Goal: Find specific page/section: Find specific page/section

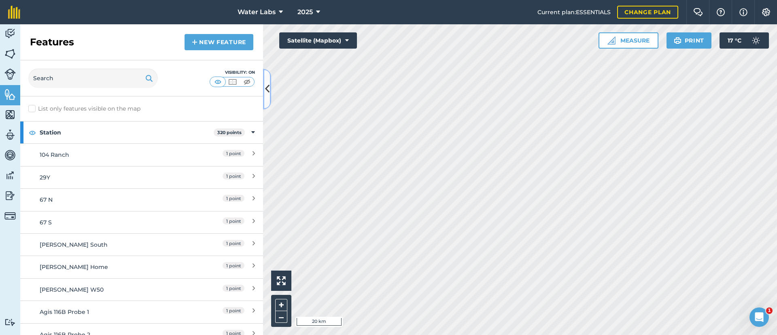
click at [267, 89] on icon at bounding box center [267, 89] width 4 height 14
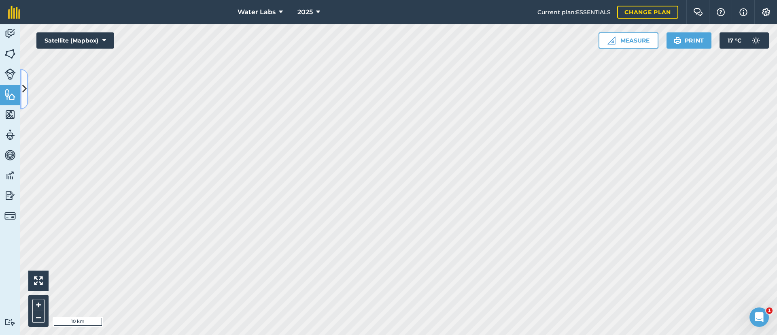
click at [23, 86] on icon at bounding box center [24, 89] width 4 height 14
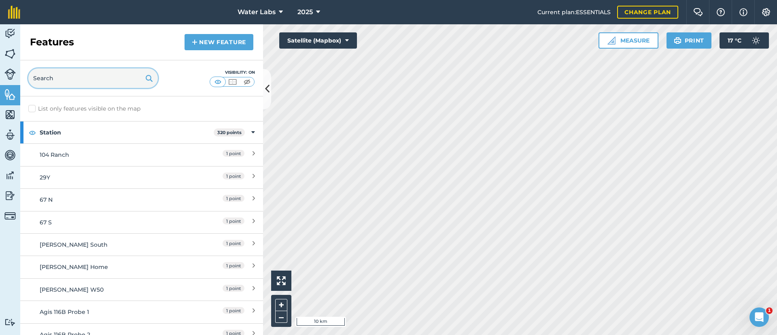
click at [55, 76] on input "text" at bounding box center [92, 77] width 129 height 19
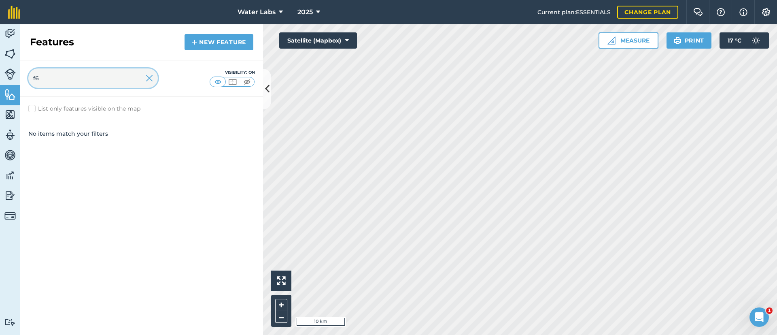
type input "f"
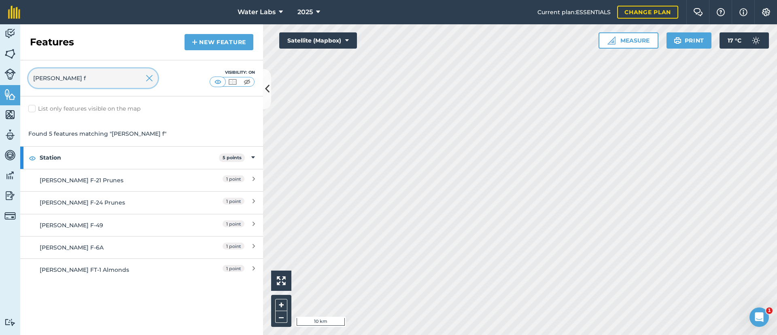
type input "[PERSON_NAME] f"
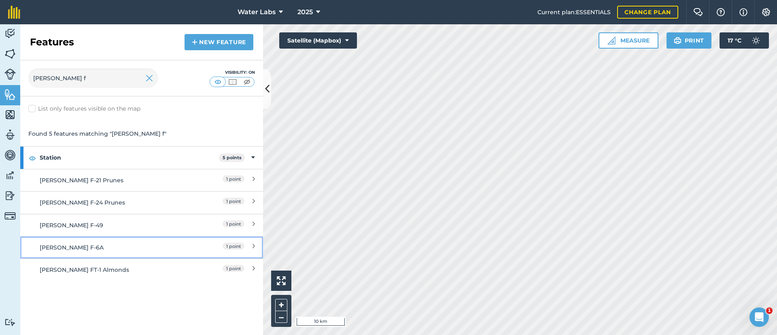
click at [146, 253] on link "[PERSON_NAME] F-6A 1 point" at bounding box center [141, 247] width 243 height 22
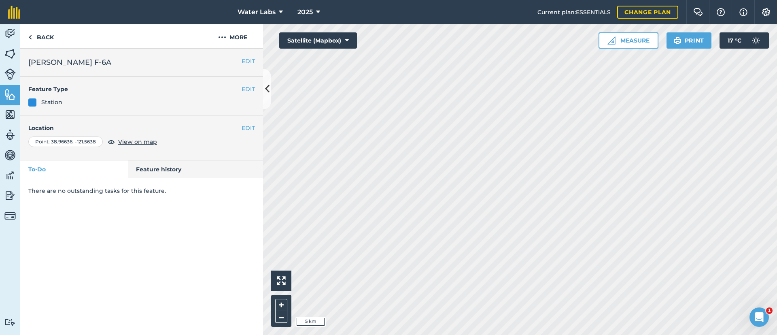
click at [332, 0] on html "Water Labs 2025 Current plan : ESSENTIALS Change plan Farm Chat Help Info Setti…" at bounding box center [388, 167] width 777 height 335
click at [45, 31] on link "Back" at bounding box center [41, 36] width 42 height 24
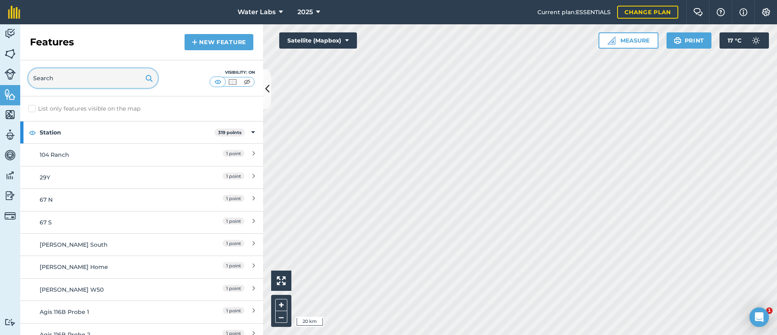
click at [75, 87] on input "text" at bounding box center [92, 77] width 129 height 19
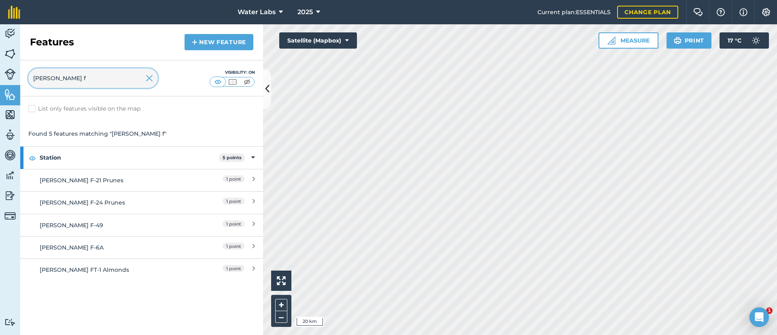
type input "[PERSON_NAME] f"
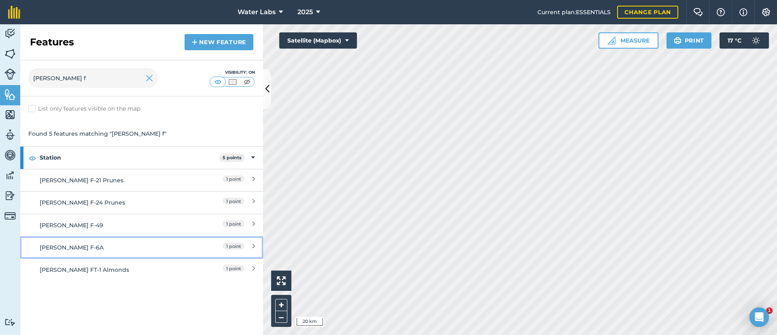
click at [123, 246] on div "[PERSON_NAME] F-6A" at bounding box center [112, 247] width 144 height 9
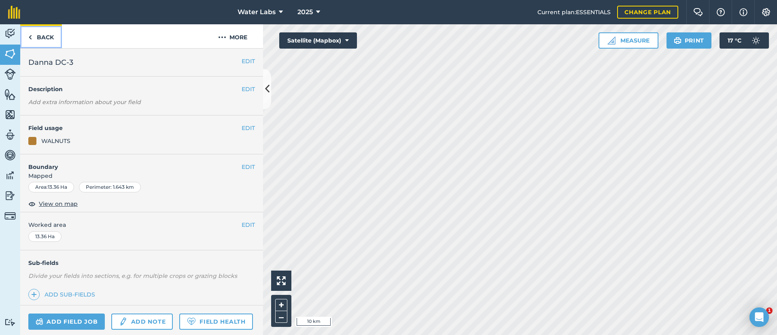
click at [42, 41] on link "Back" at bounding box center [41, 36] width 42 height 24
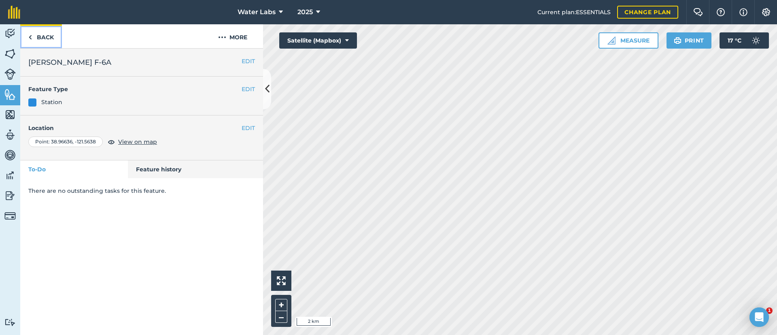
click at [41, 36] on link "Back" at bounding box center [41, 36] width 42 height 24
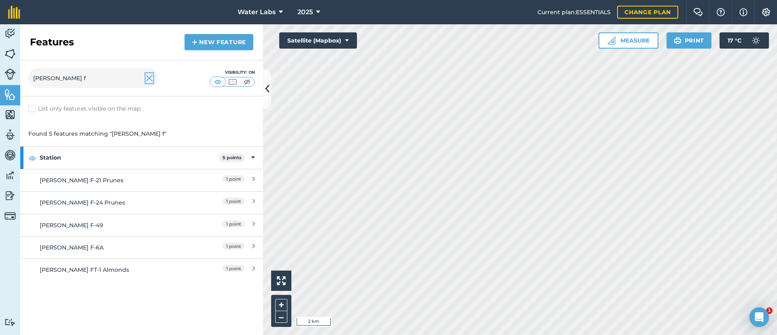
click at [149, 79] on img at bounding box center [149, 78] width 7 height 10
